Goal: Navigation & Orientation: Find specific page/section

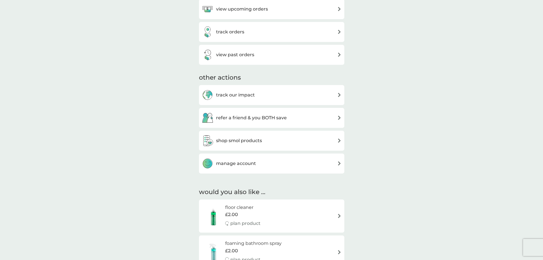
scroll to position [199, 0]
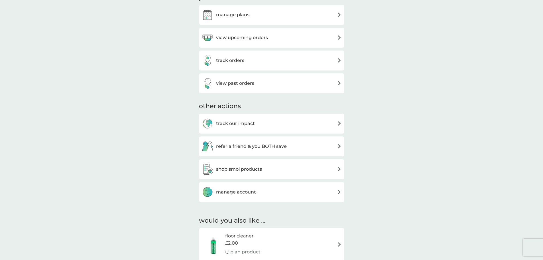
drag, startPoint x: 263, startPoint y: 79, endPoint x: 440, endPoint y: 125, distance: 183.7
click at [263, 79] on div "view past orders" at bounding box center [272, 82] width 140 height 11
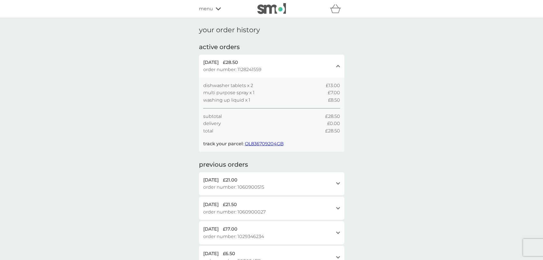
click at [272, 79] on div "dishwasher tablets x 2 £13.00 multi purpose spray x 1 £7.00 washing up liquid x…" at bounding box center [271, 114] width 145 height 74
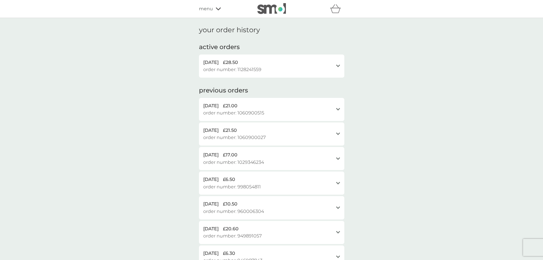
click at [272, 79] on div "dishwasher tablets x 2 £13.00 multi purpose spray x 1 £7.00 washing up liquid x…" at bounding box center [271, 114] width 145 height 74
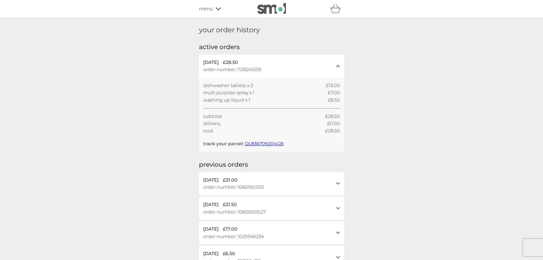
click at [267, 142] on span "QL836709204GB" at bounding box center [264, 143] width 39 height 5
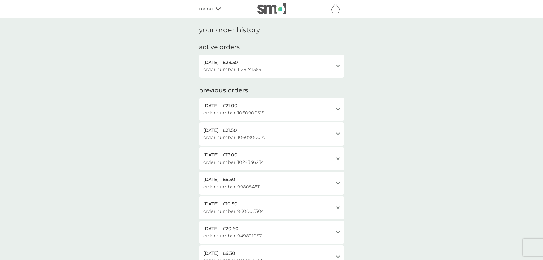
click at [281, 7] on img at bounding box center [271, 8] width 28 height 11
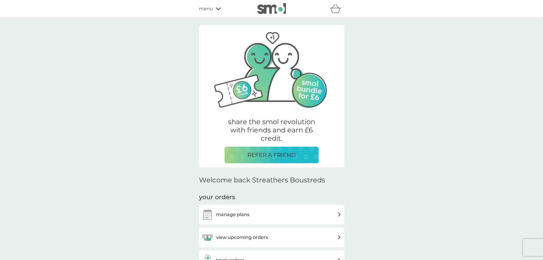
click at [206, 4] on div "refer a friend & you BOTH save smol impact smol shop your smol plans your upcom…" at bounding box center [271, 8] width 145 height 11
click at [210, 7] on span "menu" at bounding box center [206, 8] width 14 height 7
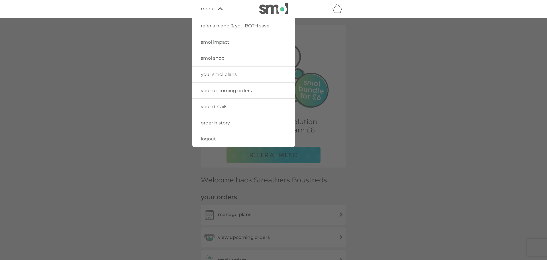
click at [222, 105] on span "your details" at bounding box center [214, 106] width 26 height 5
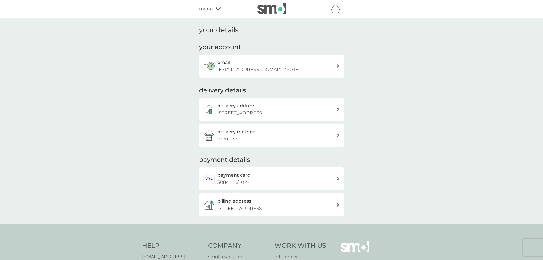
click at [216, 7] on icon at bounding box center [218, 8] width 5 height 3
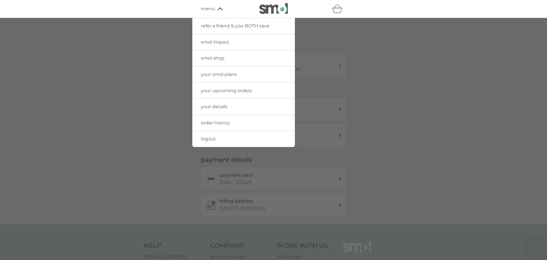
click at [210, 124] on span "order history" at bounding box center [215, 122] width 29 height 5
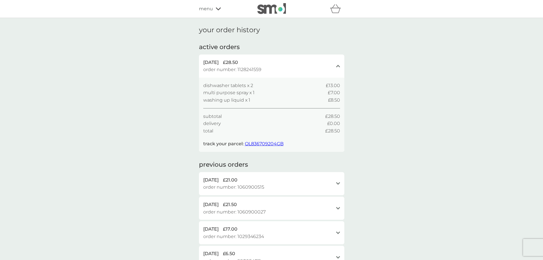
click at [210, 7] on span "menu" at bounding box center [206, 8] width 14 height 7
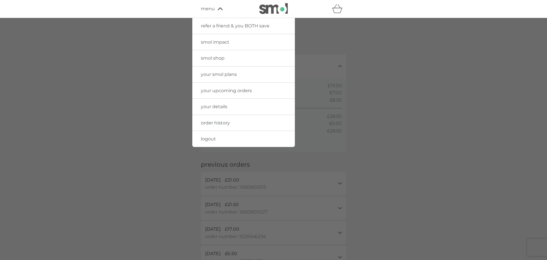
drag, startPoint x: 219, startPoint y: 106, endPoint x: 229, endPoint y: 109, distance: 9.7
click at [220, 106] on span "your details" at bounding box center [214, 106] width 26 height 5
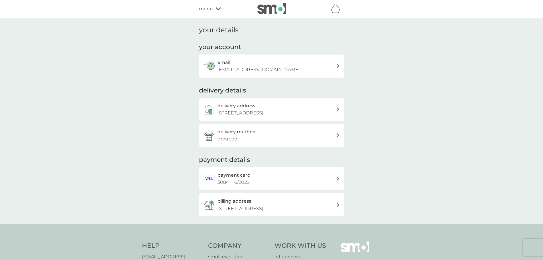
click at [205, 11] on span "menu" at bounding box center [206, 8] width 14 height 7
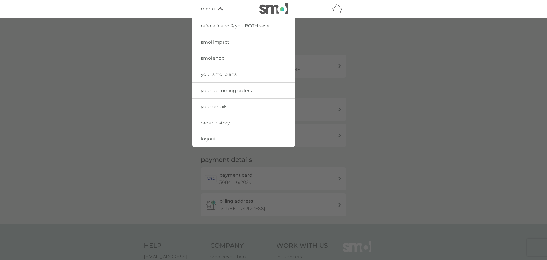
click at [209, 11] on span "menu" at bounding box center [208, 8] width 14 height 7
